Goal: Check status: Check status

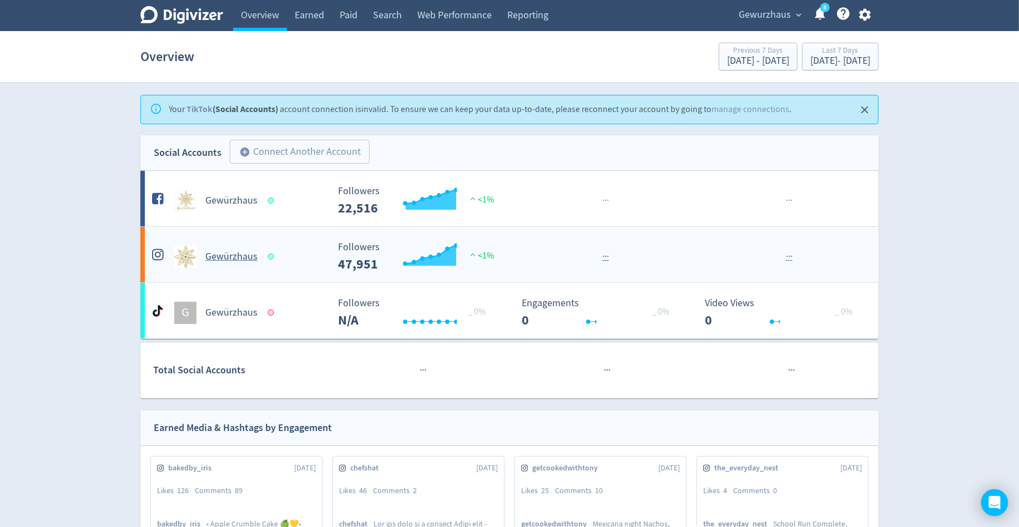
click at [230, 253] on h5 "Gewürzhaus" at bounding box center [231, 256] width 52 height 13
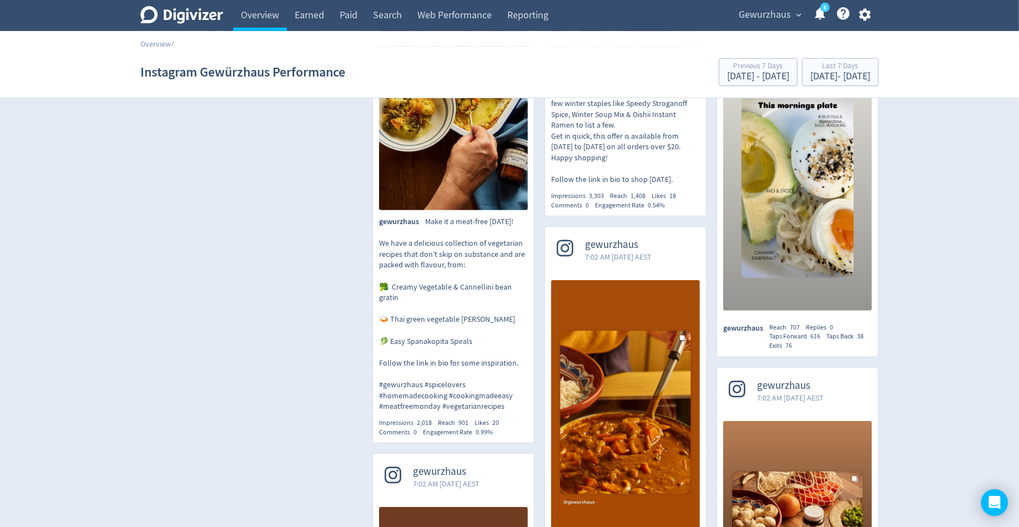
scroll to position [589, 0]
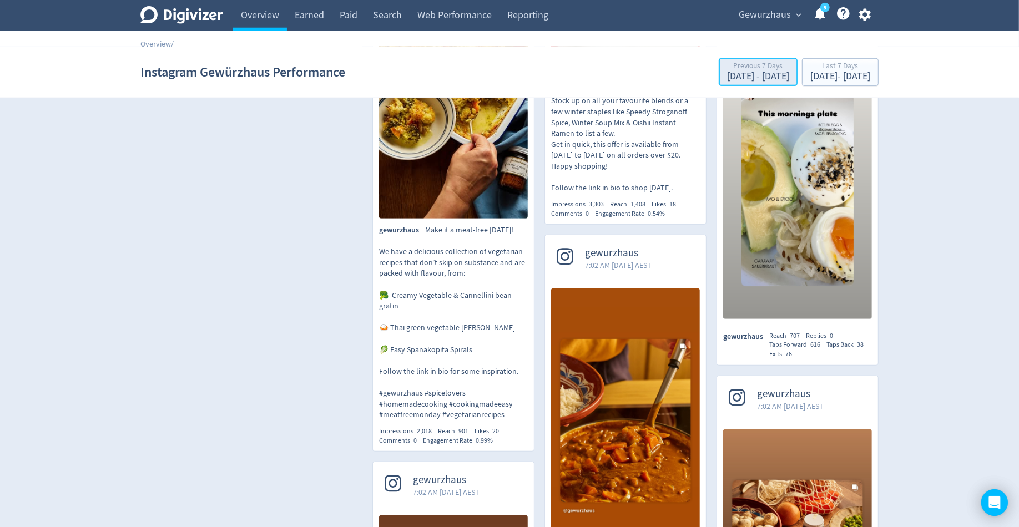
click at [727, 75] on div "[DATE] - [DATE]" at bounding box center [758, 77] width 62 height 10
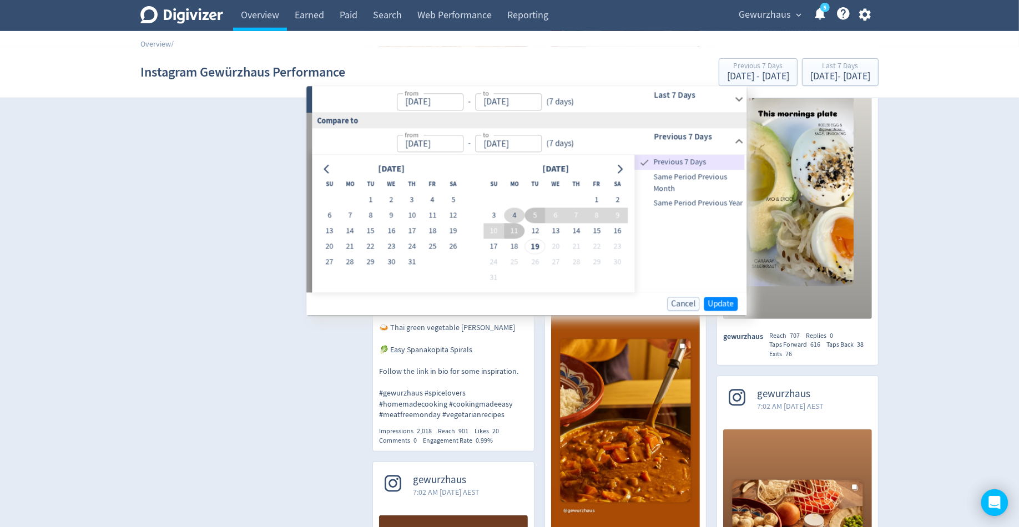
click at [508, 211] on button "4" at bounding box center [514, 216] width 21 height 16
type input "[DATE]"
click at [490, 229] on button "10" at bounding box center [493, 231] width 21 height 16
type input "[DATE]"
click at [716, 303] on span "Update" at bounding box center [720, 304] width 26 height 8
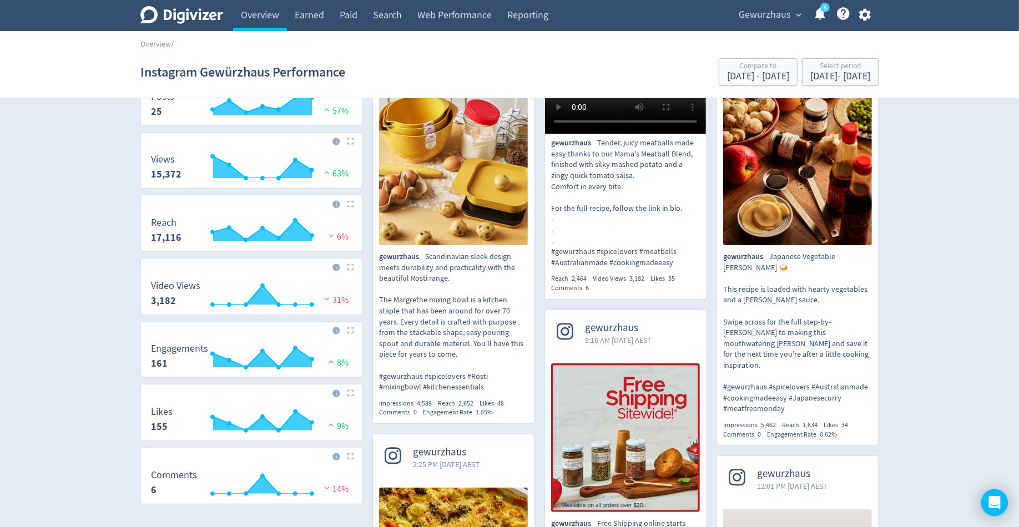
scroll to position [0, 0]
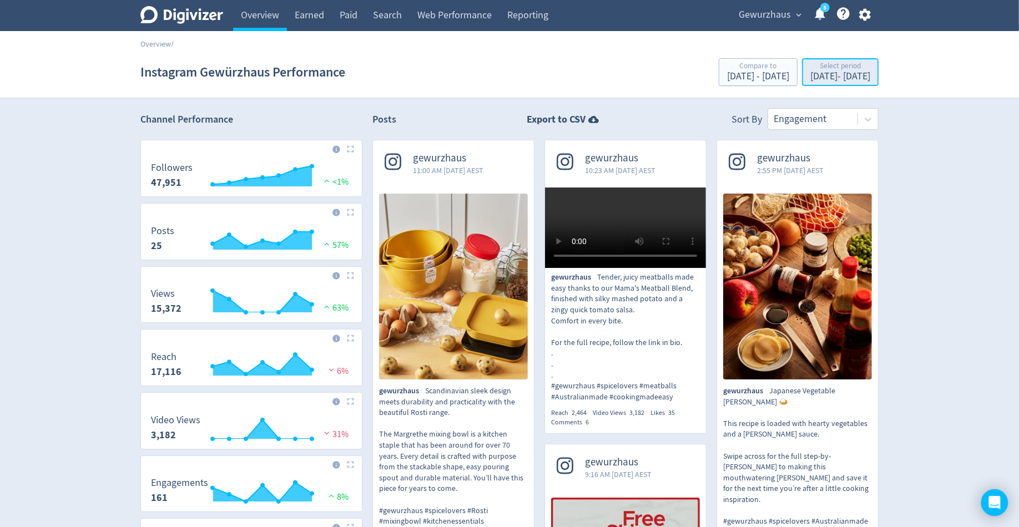
click at [810, 64] on div "Select period" at bounding box center [840, 66] width 60 height 9
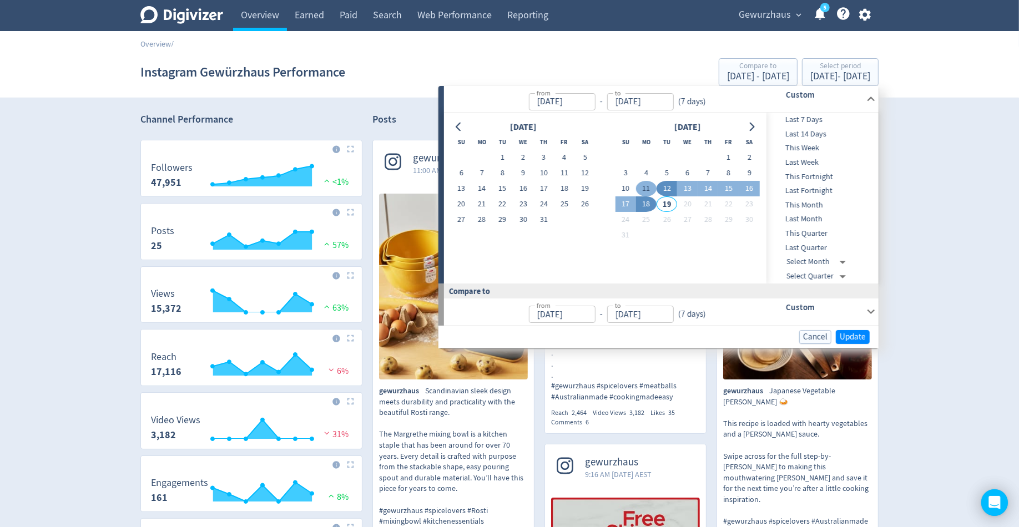
click at [640, 187] on button "11" at bounding box center [646, 189] width 21 height 16
type input "[DATE]"
click at [618, 206] on button "17" at bounding box center [625, 204] width 21 height 16
type input "[DATE]"
click at [854, 337] on span "Update" at bounding box center [852, 337] width 26 height 8
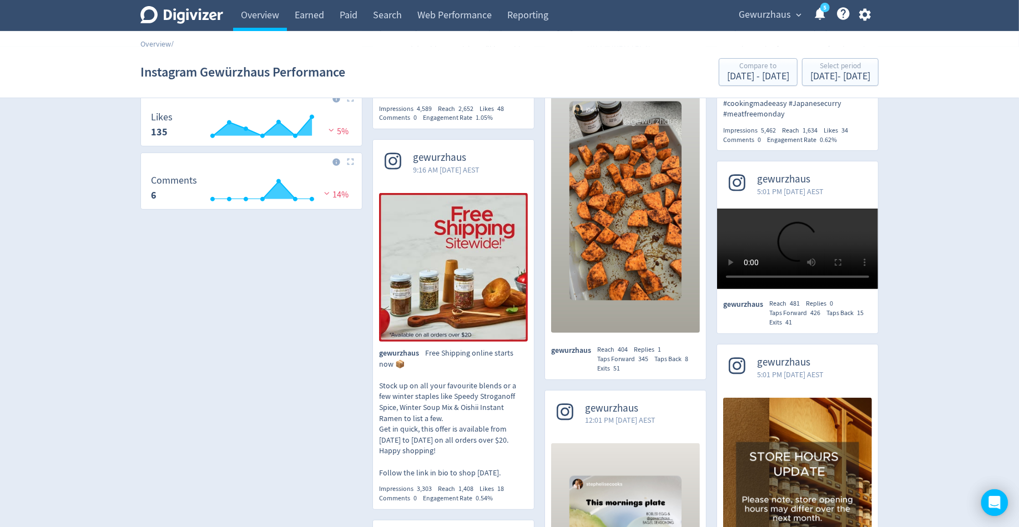
scroll to position [426, 0]
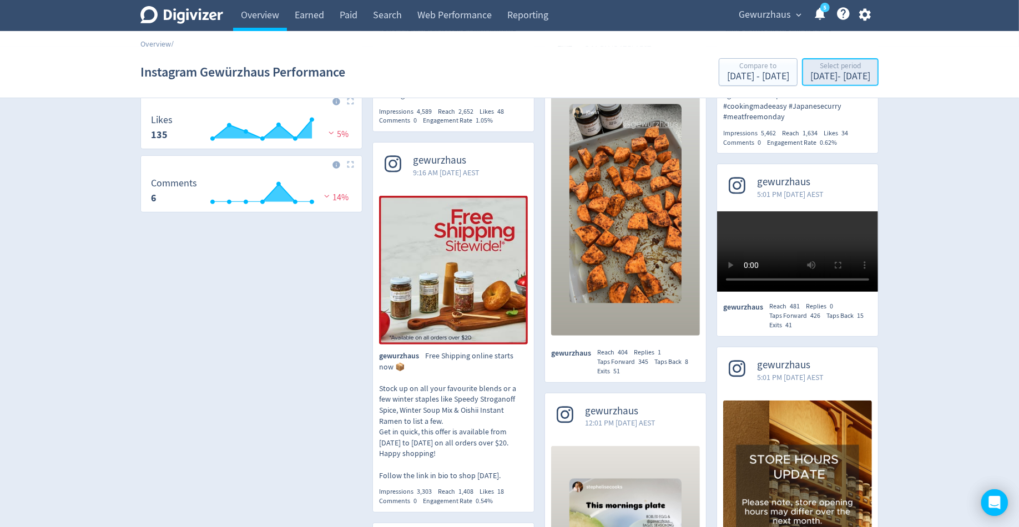
click at [810, 75] on div "[DATE] - [DATE]" at bounding box center [840, 77] width 60 height 10
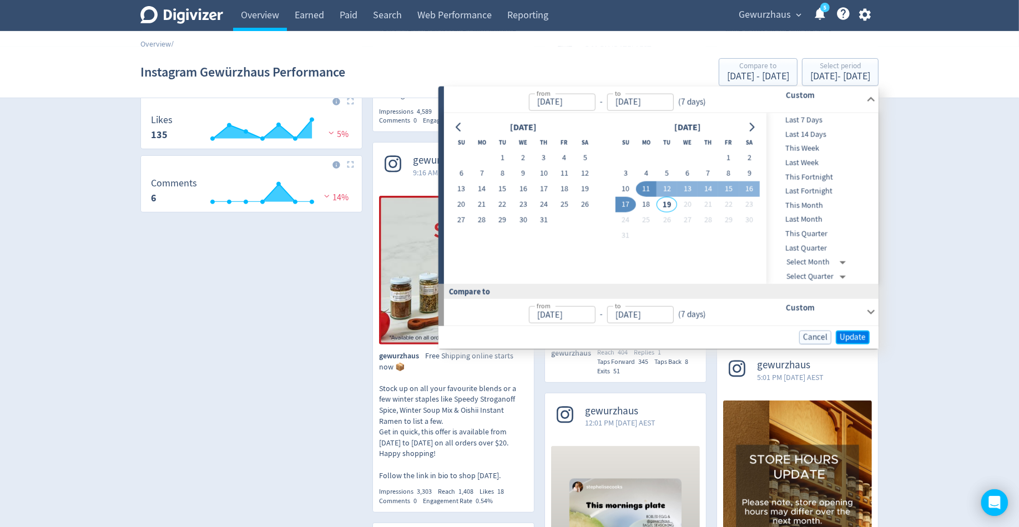
click at [852, 339] on span "Update" at bounding box center [852, 337] width 26 height 8
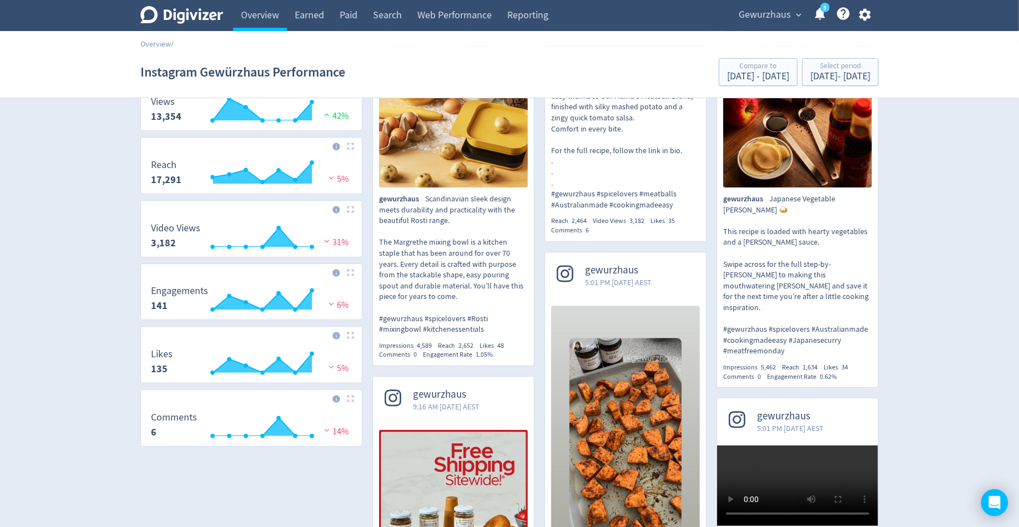
scroll to position [198, 0]
